Goal: Information Seeking & Learning: Learn about a topic

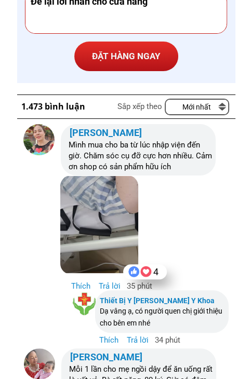
scroll to position [3683, 0]
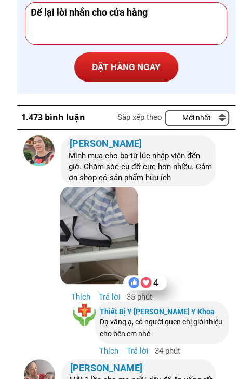
click at [145, 281] on div at bounding box center [146, 282] width 14 height 15
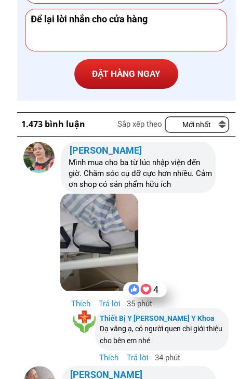
scroll to position [3632, 0]
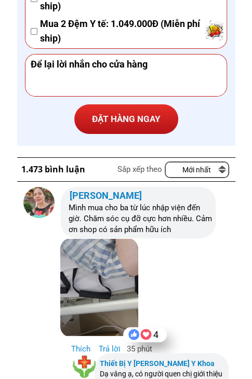
click at [212, 170] on p "Mới nhất" at bounding box center [197, 170] width 62 height 15
click at [211, 171] on p "Mới nhất" at bounding box center [197, 170] width 62 height 15
click at [187, 173] on p "Mới nhất" at bounding box center [197, 170] width 62 height 15
drag, startPoint x: 174, startPoint y: 174, endPoint x: 127, endPoint y: 171, distance: 47.8
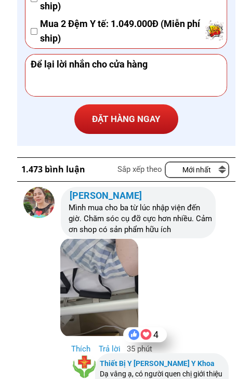
click at [165, 174] on div "Mới nhất" at bounding box center [197, 170] width 64 height 17
drag, startPoint x: 112, startPoint y: 171, endPoint x: 92, endPoint y: 171, distance: 19.7
click at [91, 171] on h3 "1.473 bình luận" at bounding box center [57, 170] width 72 height 14
click at [89, 171] on h3 "1.473 bình luận" at bounding box center [57, 170] width 72 height 14
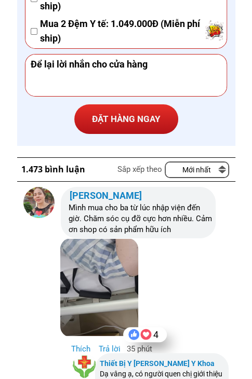
drag, startPoint x: 146, startPoint y: 118, endPoint x: 150, endPoint y: 206, distance: 87.8
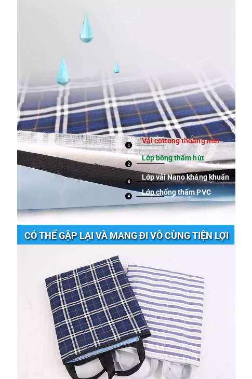
scroll to position [2229, 0]
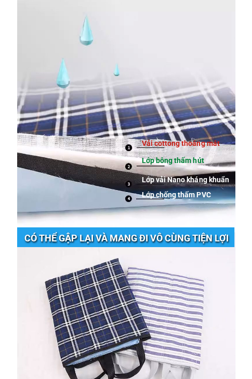
click at [28, 155] on div at bounding box center [126, 82] width 218 height 290
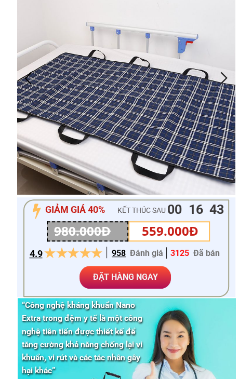
scroll to position [0, 0]
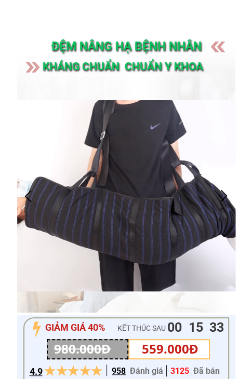
drag, startPoint x: 51, startPoint y: 46, endPoint x: 208, endPoint y: 74, distance: 158.8
click at [208, 74] on div "ĐỆM NÂNG HẠ BỆNH NHÂN KHÁNG CHUẨN CHUẨN Y KHOA" at bounding box center [126, 173] width 218 height 278
copy div "ĐỆM NÂNG HẠ BỆNH NHÂN KHÁNG CHUẨN CHUẨN Y KHOA"
